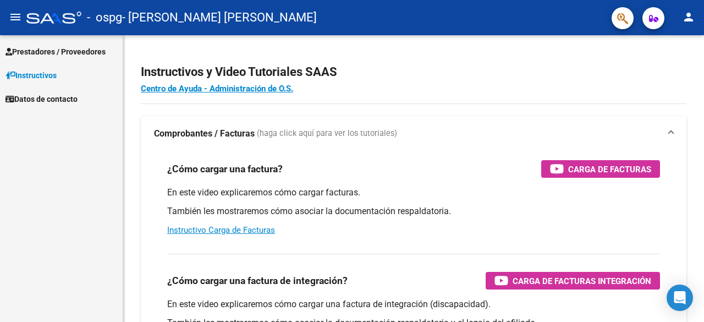
click at [48, 57] on span "Prestadores / Proveedores" at bounding box center [55, 52] width 100 height 12
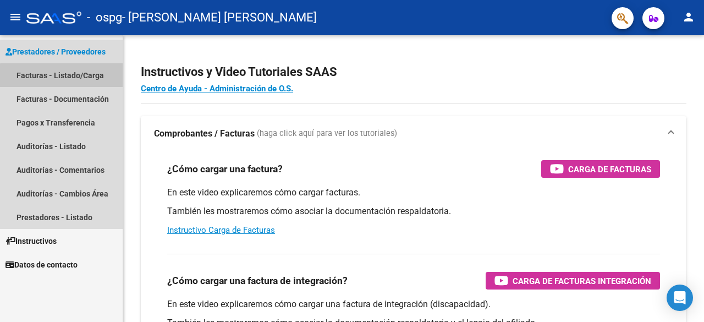
click at [82, 80] on link "Facturas - Listado/Carga" at bounding box center [61, 75] width 123 height 24
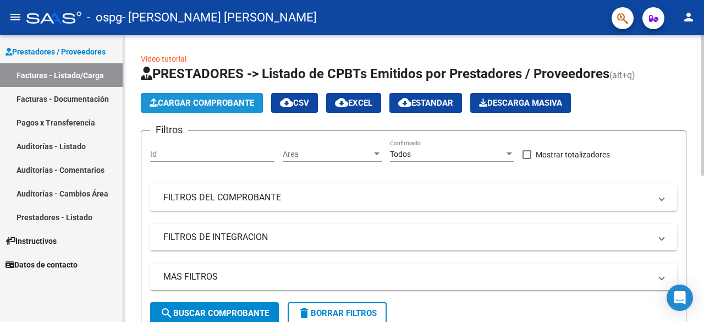
click at [252, 106] on span "Cargar Comprobante" at bounding box center [202, 103] width 104 height 10
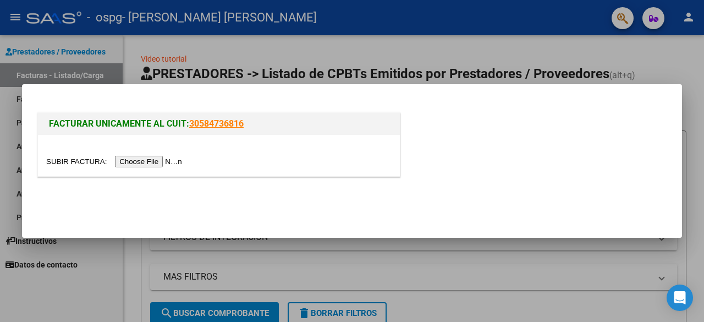
click at [173, 159] on input "file" at bounding box center [115, 162] width 139 height 12
click at [170, 163] on input "file" at bounding box center [115, 162] width 139 height 12
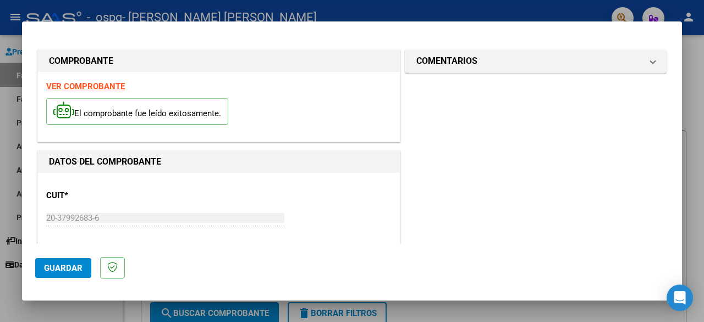
click at [327, 217] on div "CUIT * 20-37992683-6 Ingresar CUIT ANALISIS PRESTADOR" at bounding box center [218, 219] width 345 height 76
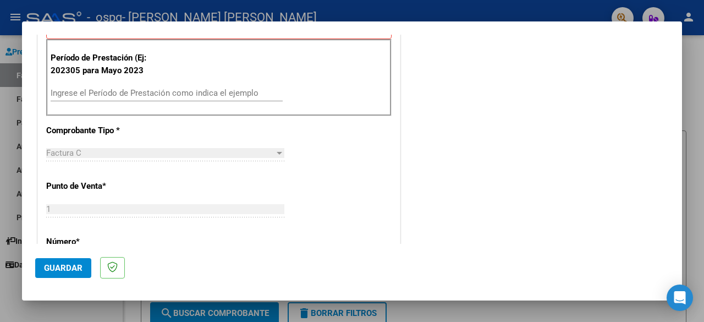
scroll to position [331, 0]
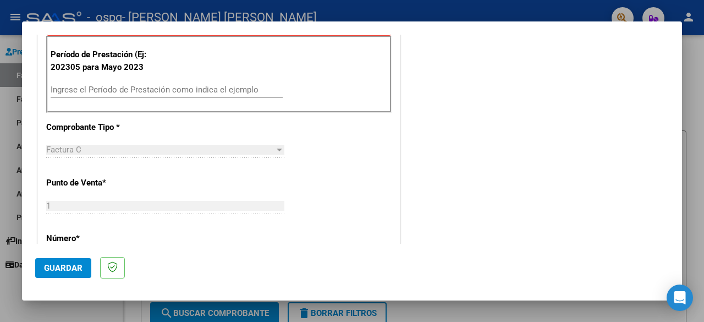
click at [167, 81] on div "Ingrese el Período de Prestación como indica el ejemplo" at bounding box center [167, 89] width 232 height 16
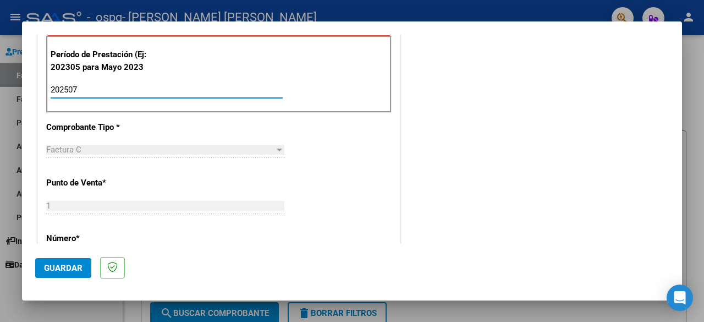
type input "202507"
click at [360, 192] on div "CUIT * 20-37992683-6 Ingresar CUIT ANALISIS PRESTADOR Area destinado * Integrac…" at bounding box center [219, 257] width 362 height 831
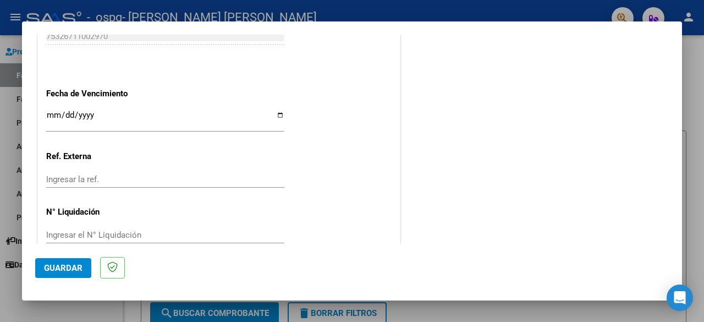
scroll to position [760, 0]
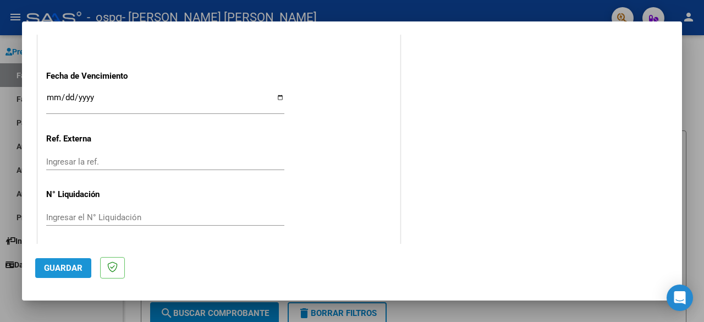
click at [52, 266] on span "Guardar" at bounding box center [63, 268] width 38 height 10
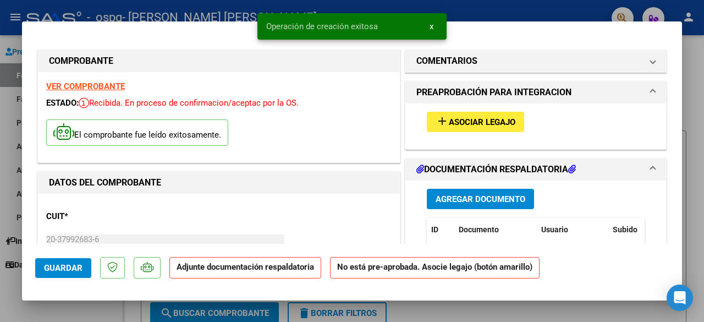
click at [475, 201] on span "Agregar Documento" at bounding box center [480, 199] width 90 height 10
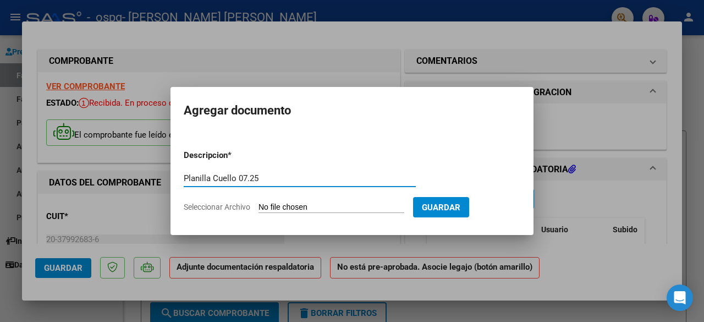
type input "Planilla Cuello 07.25"
click at [290, 206] on input "Seleccionar Archivo" at bounding box center [331, 207] width 146 height 10
type input "C:\fakepath\Planilla Cuello 07.25.pdf"
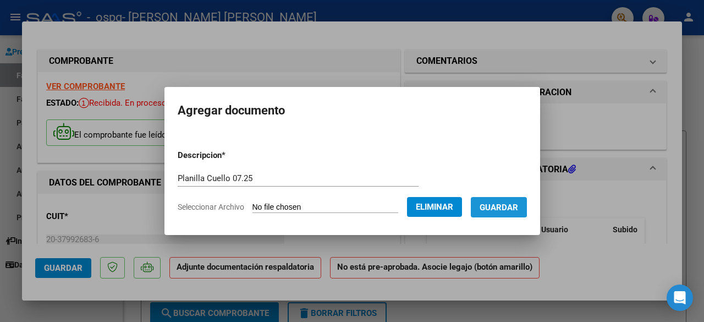
click at [493, 203] on span "Guardar" at bounding box center [498, 207] width 38 height 10
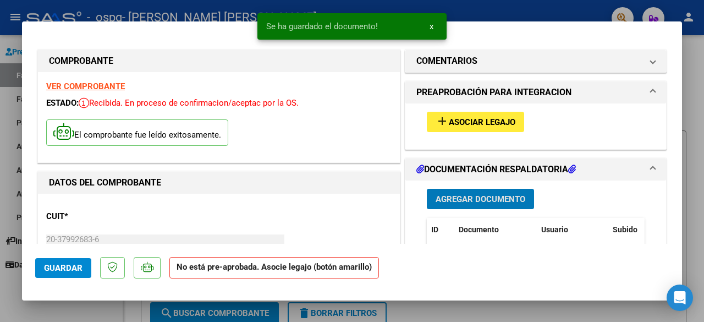
click at [453, 123] on span "Asociar Legajo" at bounding box center [482, 122] width 67 height 10
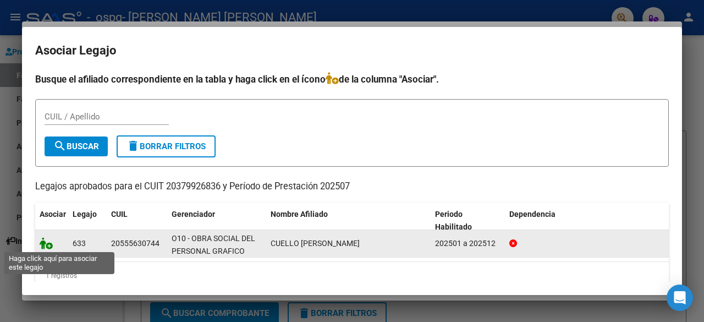
click at [50, 243] on icon at bounding box center [46, 243] width 13 height 12
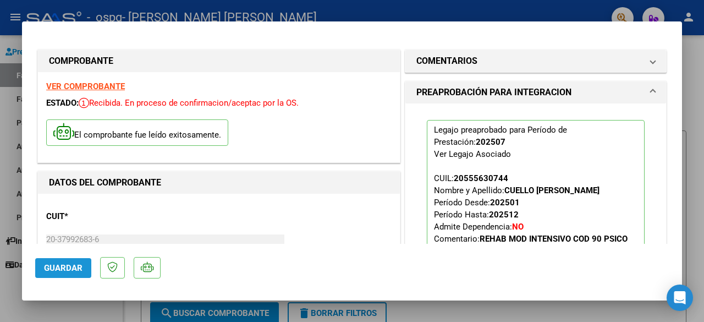
click at [60, 268] on span "Guardar" at bounding box center [63, 268] width 38 height 10
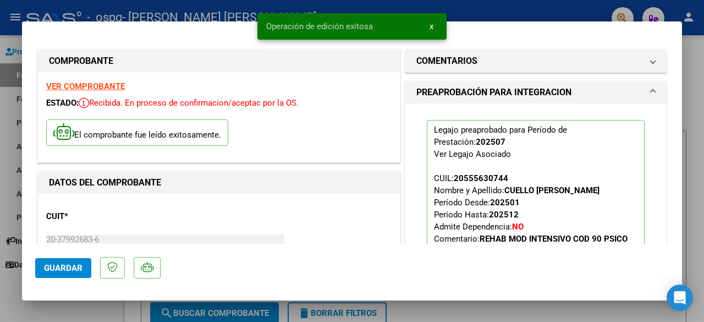
click at [77, 263] on span "Guardar" at bounding box center [63, 268] width 38 height 10
click at [690, 71] on div at bounding box center [352, 161] width 704 height 322
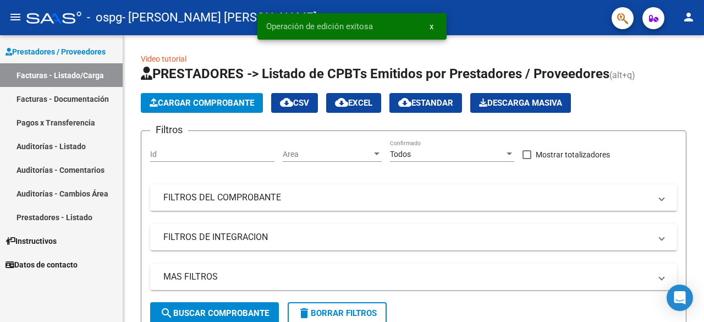
click at [81, 102] on link "Facturas - Documentación" at bounding box center [61, 99] width 123 height 24
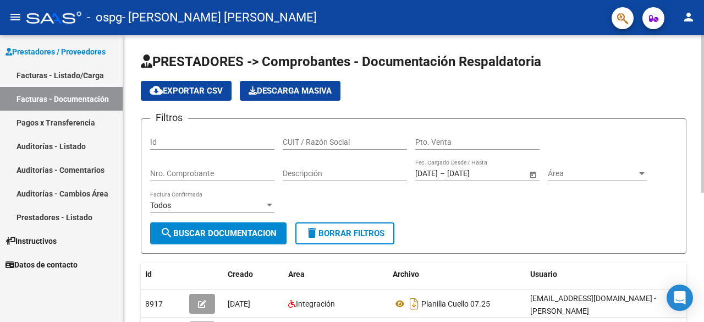
click at [657, 253] on div "PRESTADORES -> Comprobantes - Documentación Respaldatoria cloud_download Export…" at bounding box center [413, 283] width 545 height 461
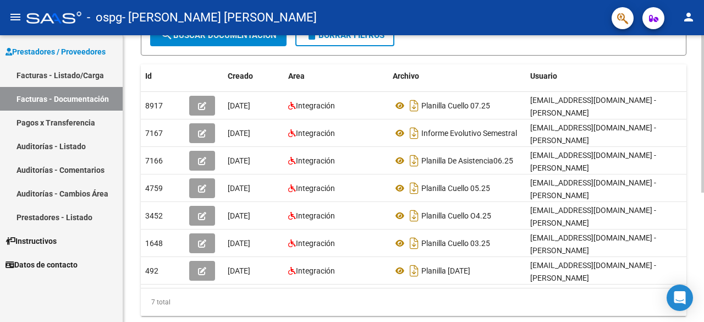
scroll to position [220, 0]
